Goal: Task Accomplishment & Management: Complete application form

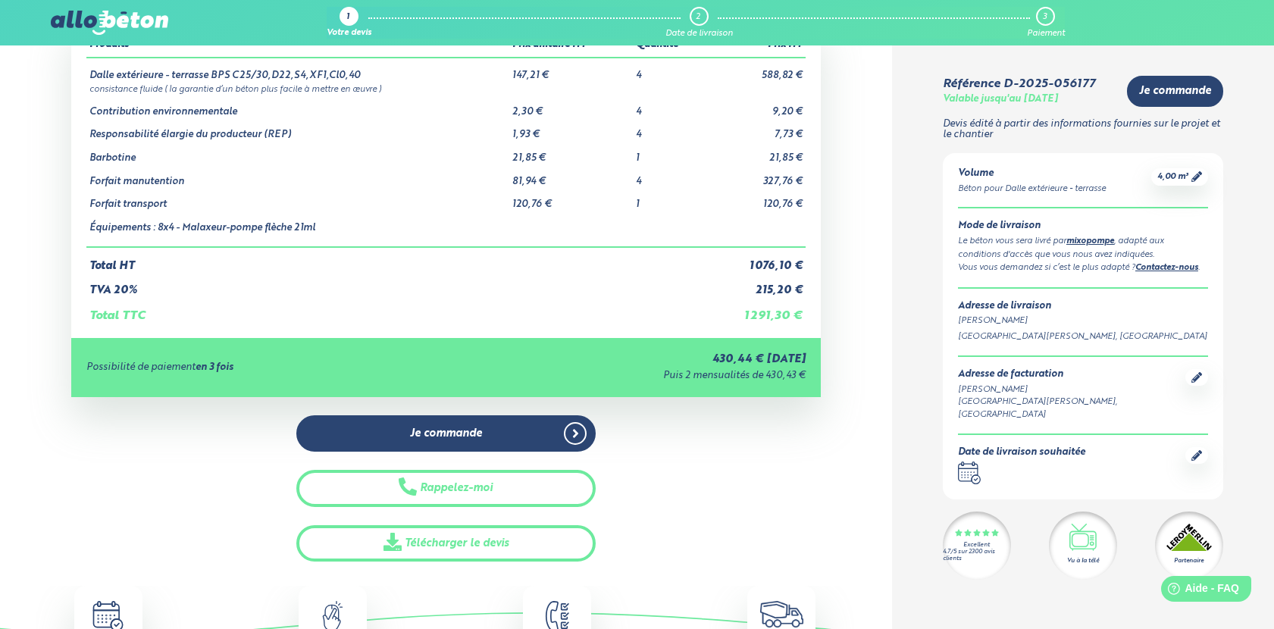
scroll to position [102, 0]
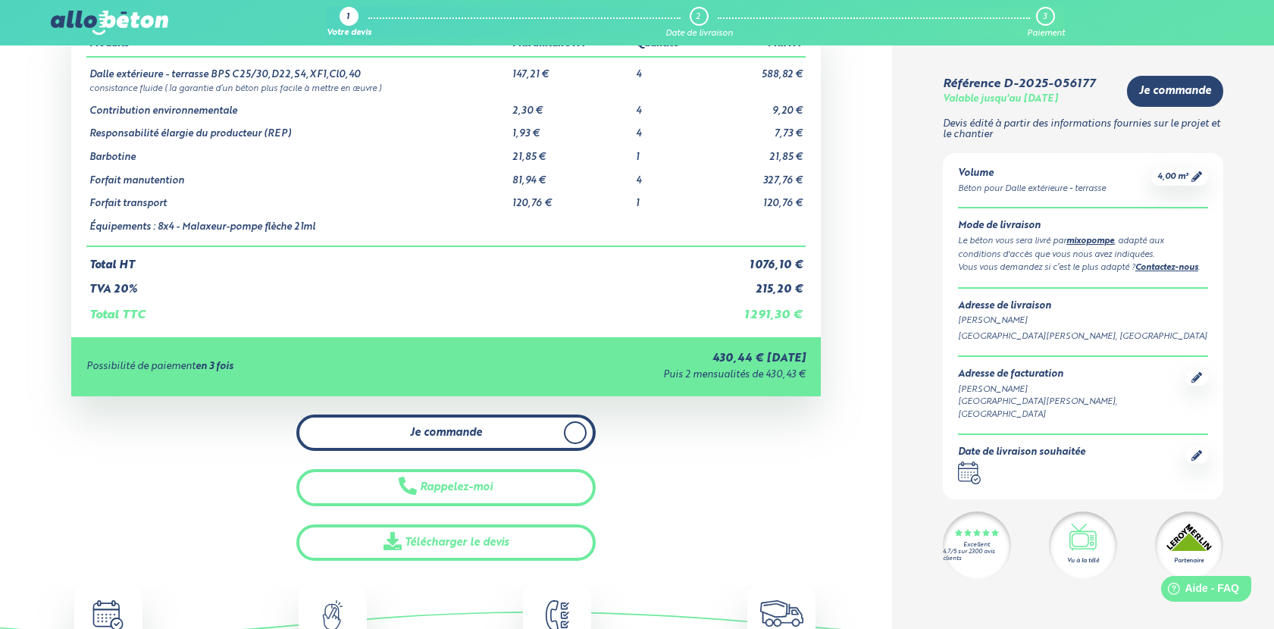
click at [575, 434] on icon at bounding box center [574, 432] width 5 height 8
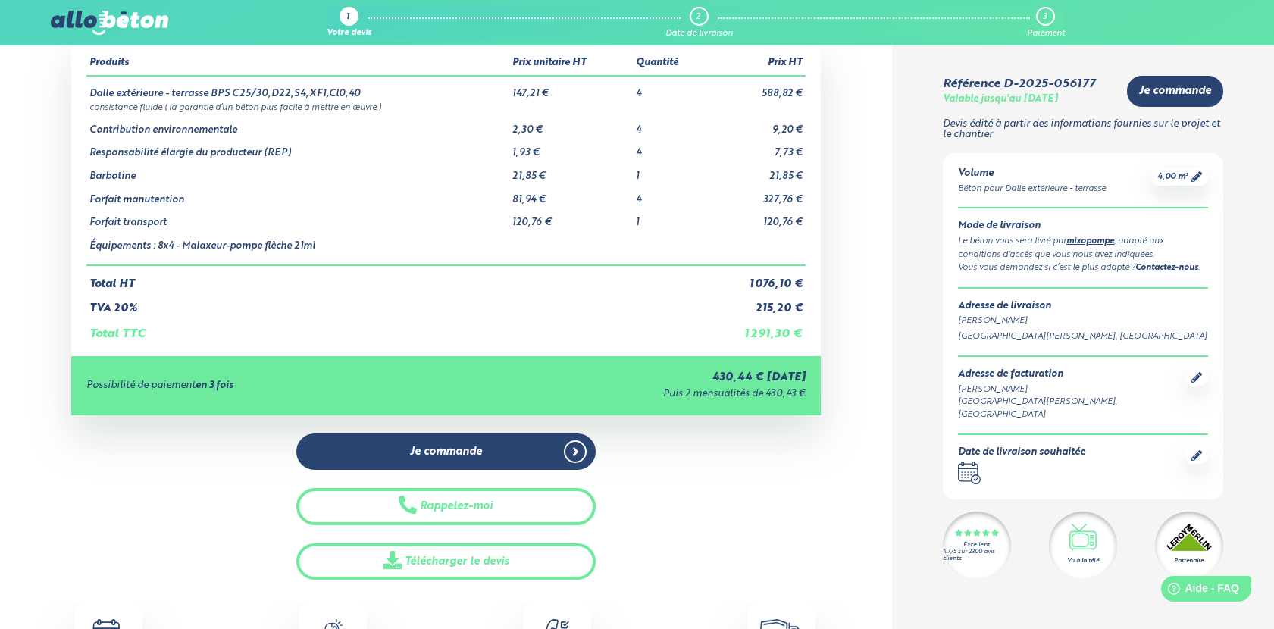
scroll to position [127, 0]
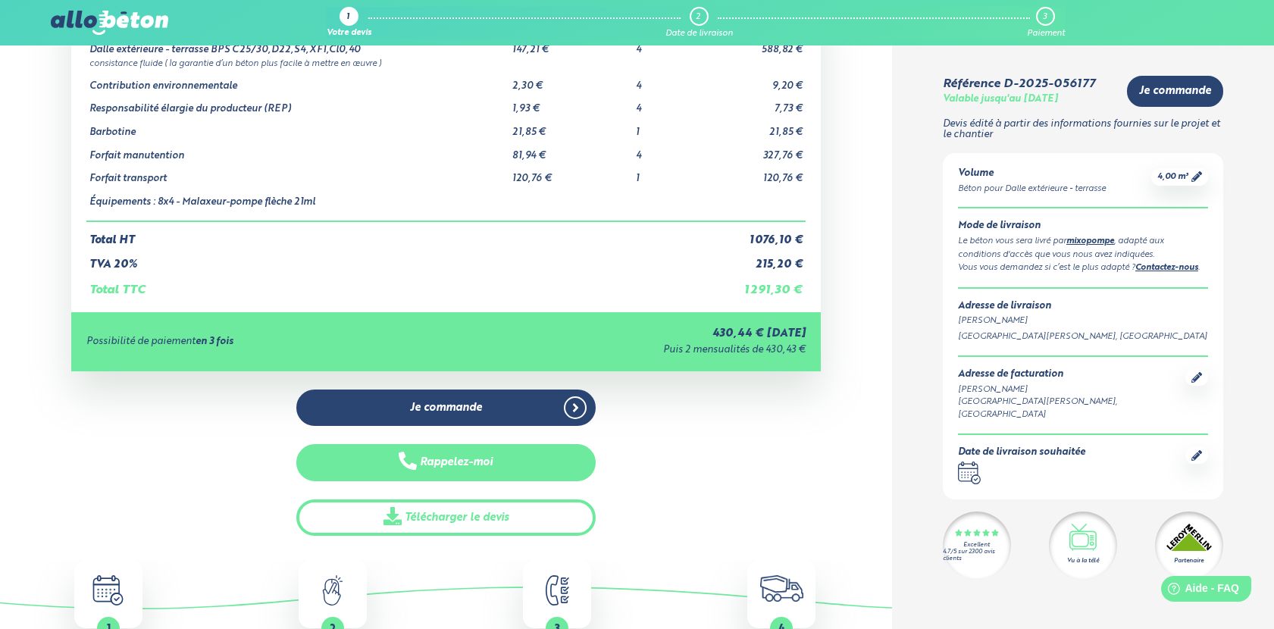
click at [453, 465] on button "Rappelez-moi" at bounding box center [445, 462] width 299 height 37
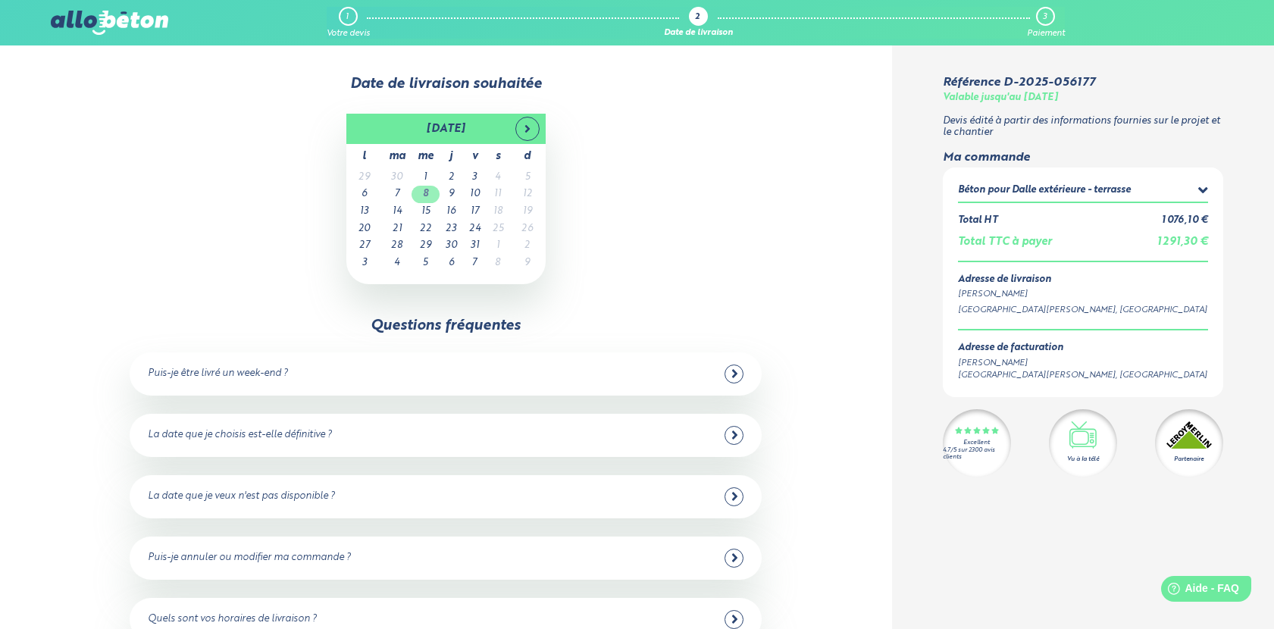
click at [425, 198] on td "8" at bounding box center [426, 194] width 28 height 17
